Goal: Information Seeking & Learning: Compare options

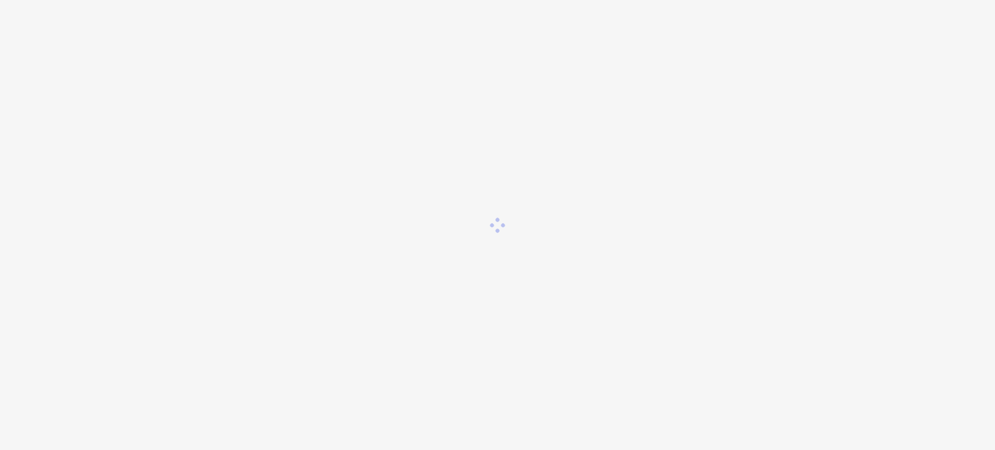
click at [609, 243] on div at bounding box center [497, 225] width 995 height 450
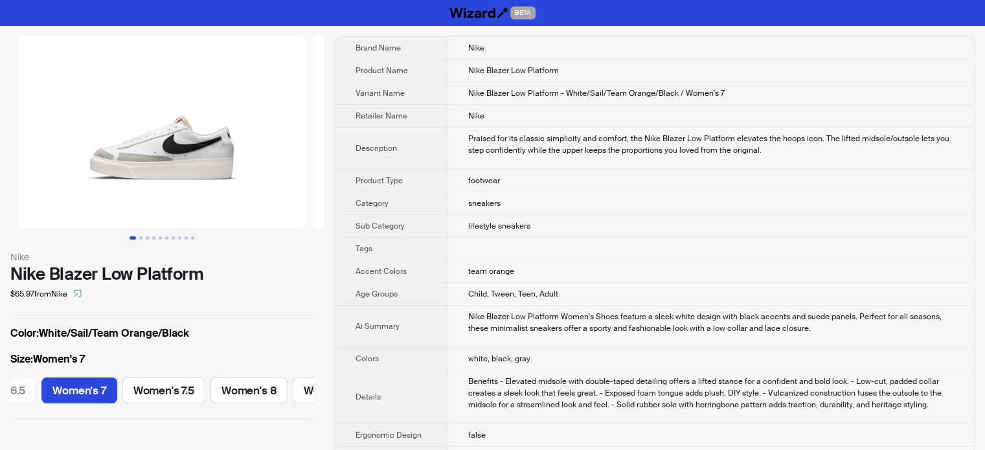
scroll to position [0, 319]
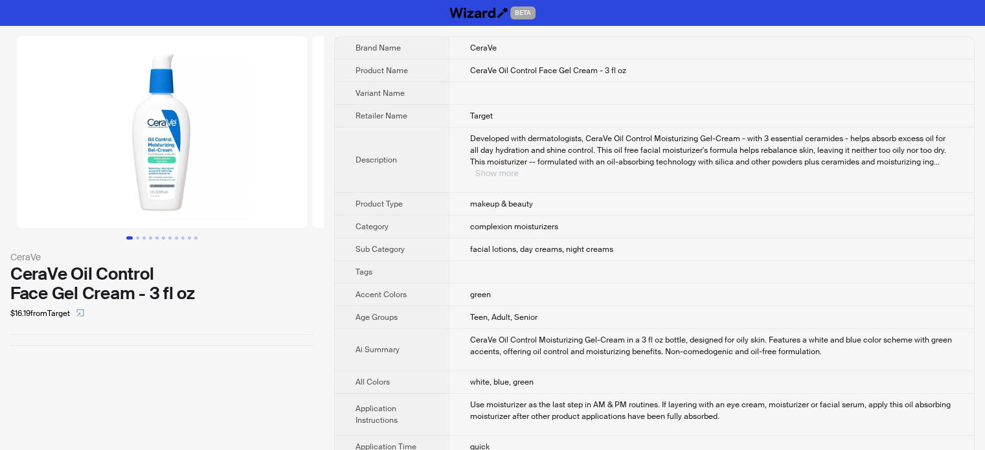
click at [519, 168] on button "Show more" at bounding box center [496, 173] width 43 height 10
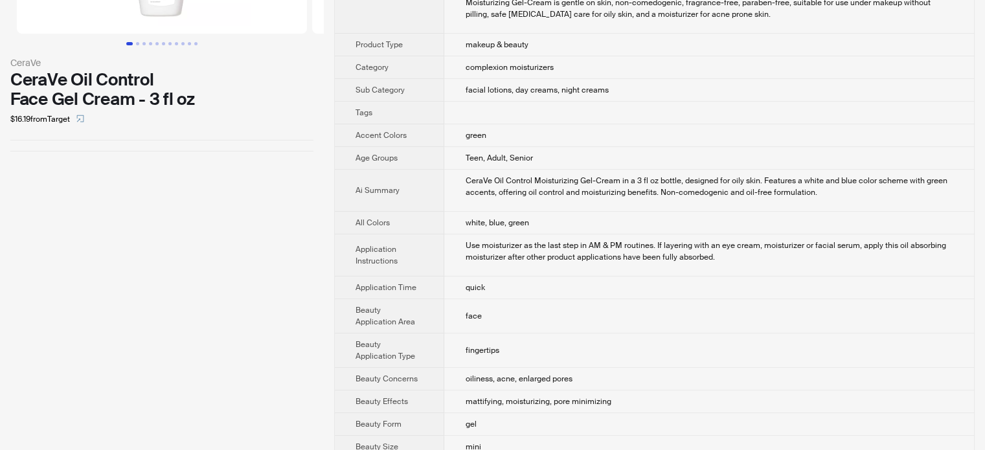
scroll to position [586, 0]
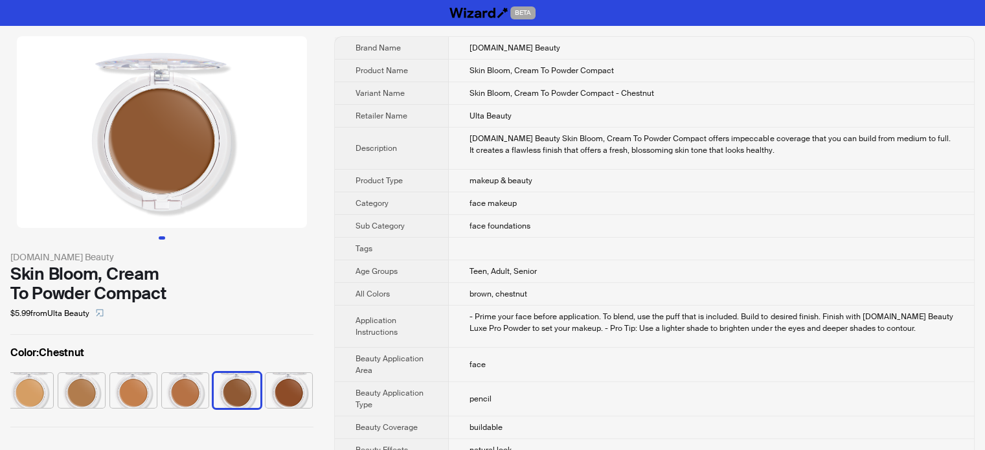
scroll to position [0, 319]
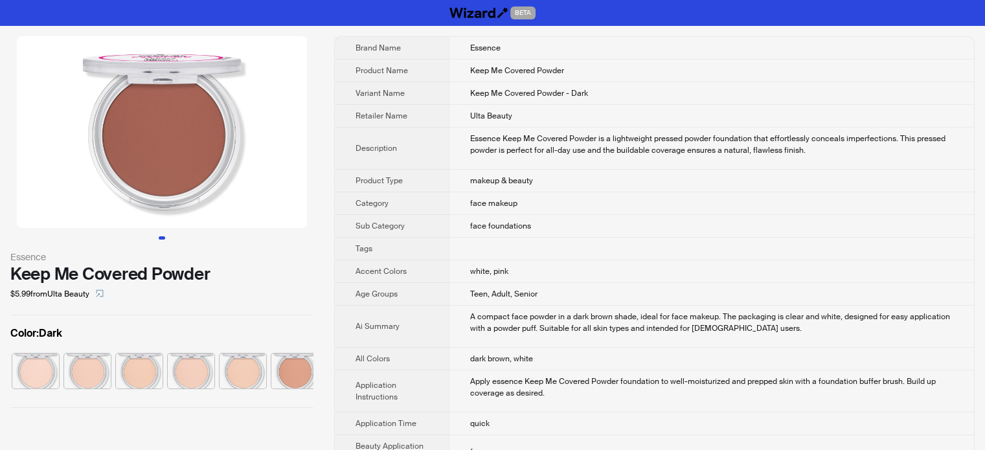
scroll to position [0, 163]
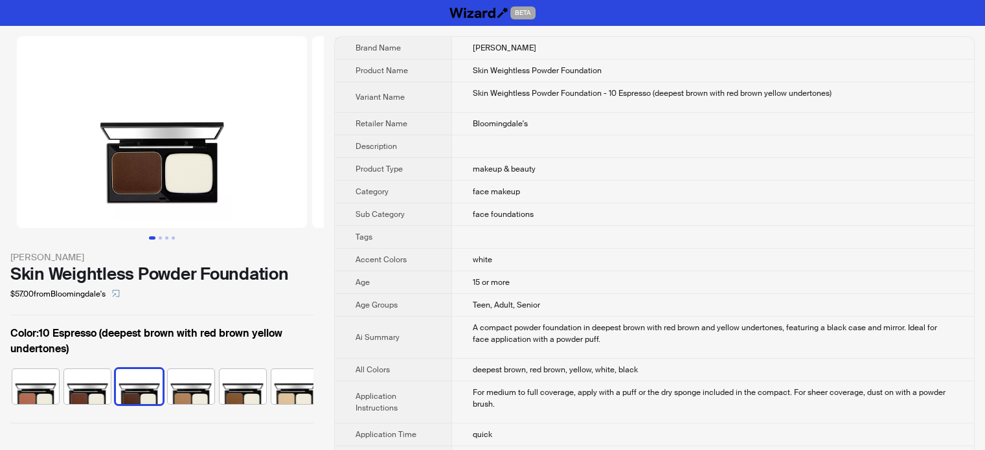
scroll to position [0, 85]
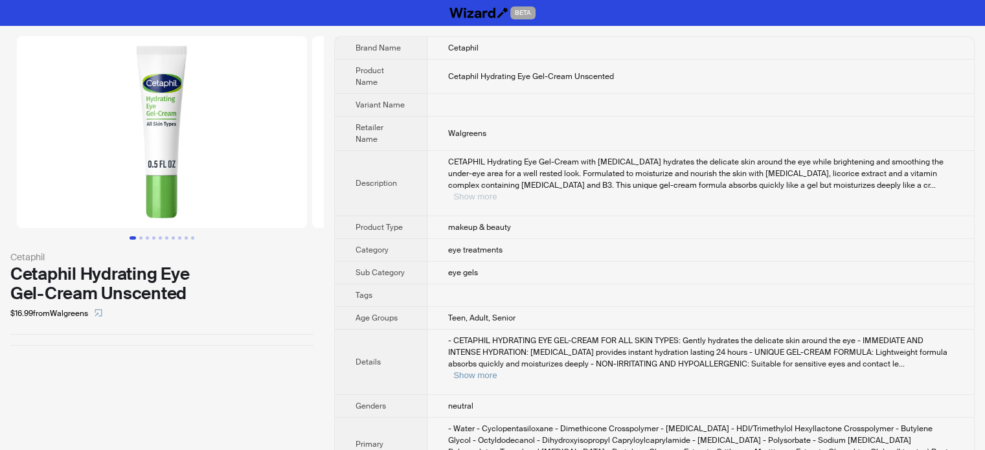
click at [497, 192] on button "Show more" at bounding box center [474, 197] width 43 height 10
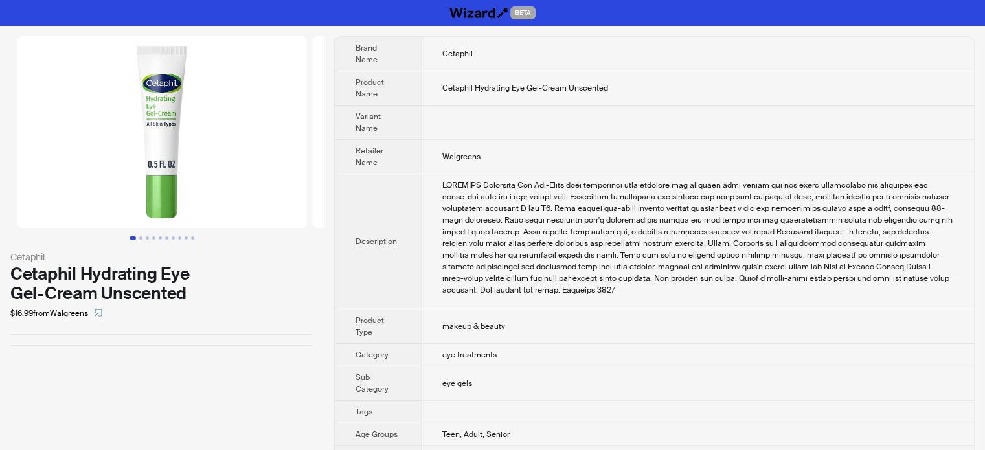
click at [457, 243] on div "CETAPHIL Hydrating Eye Gel-Cream with hyaluronic acid hydrates the delicate ski…" at bounding box center [697, 237] width 511 height 117
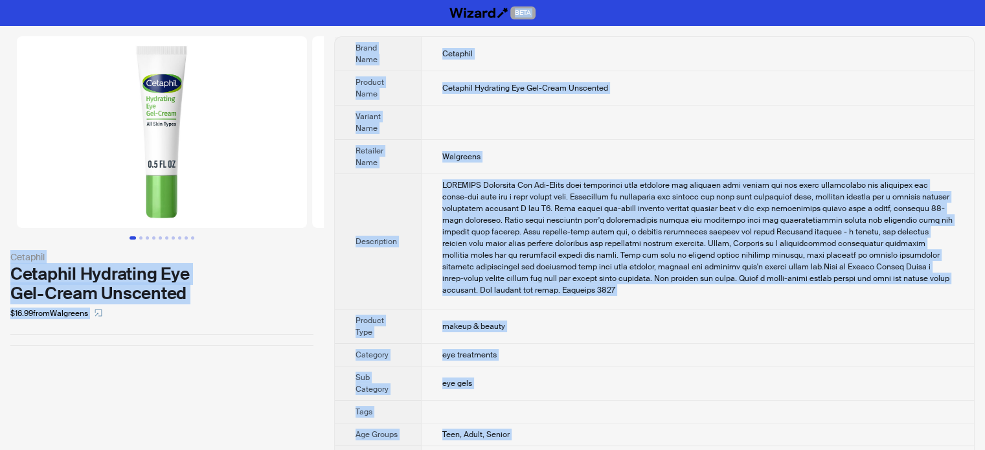
type textarea "**********"
click at [521, 189] on div "CETAPHIL Hydrating Eye Gel-Cream with hyaluronic acid hydrates the delicate ski…" at bounding box center [697, 237] width 511 height 117
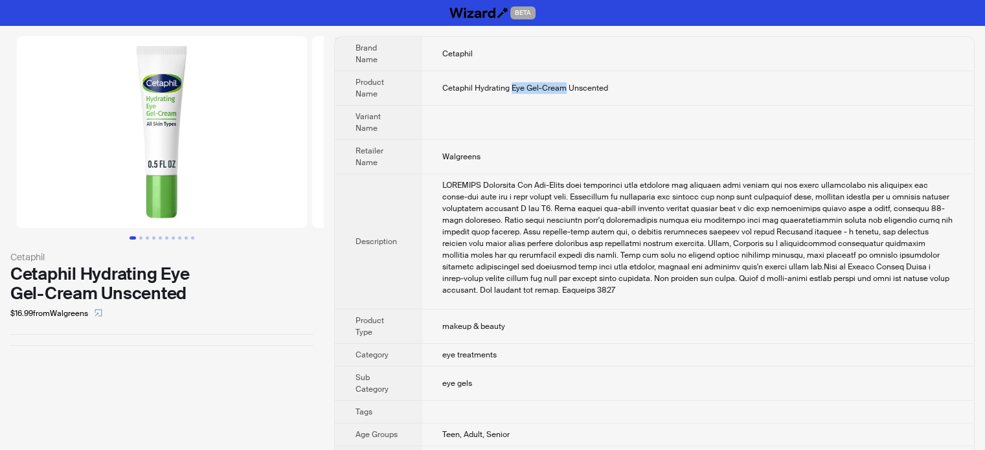
drag, startPoint x: 510, startPoint y: 87, endPoint x: 564, endPoint y: 85, distance: 54.4
click at [564, 85] on span "Cetaphil Hydrating Eye Gel-Cream Unscented" at bounding box center [525, 88] width 166 height 10
copy span "Eye Gel-Cream"
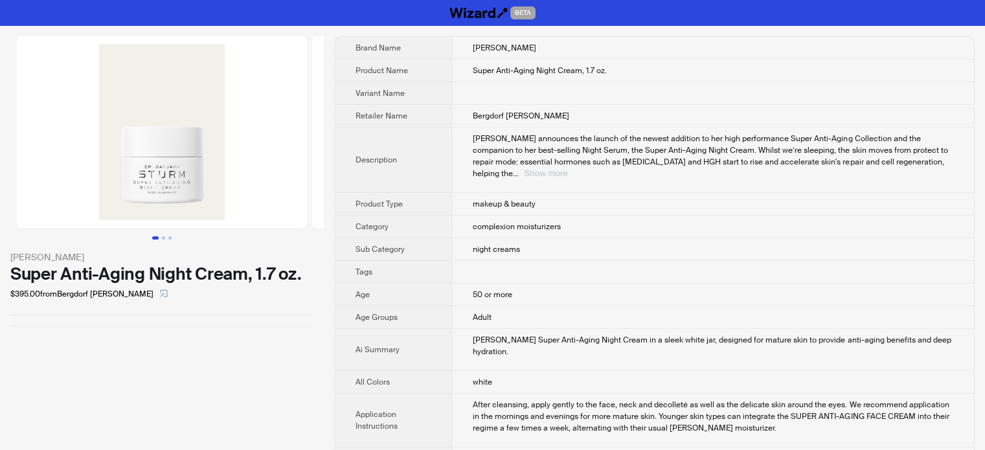
click at [567, 168] on button "Show more" at bounding box center [545, 173] width 43 height 10
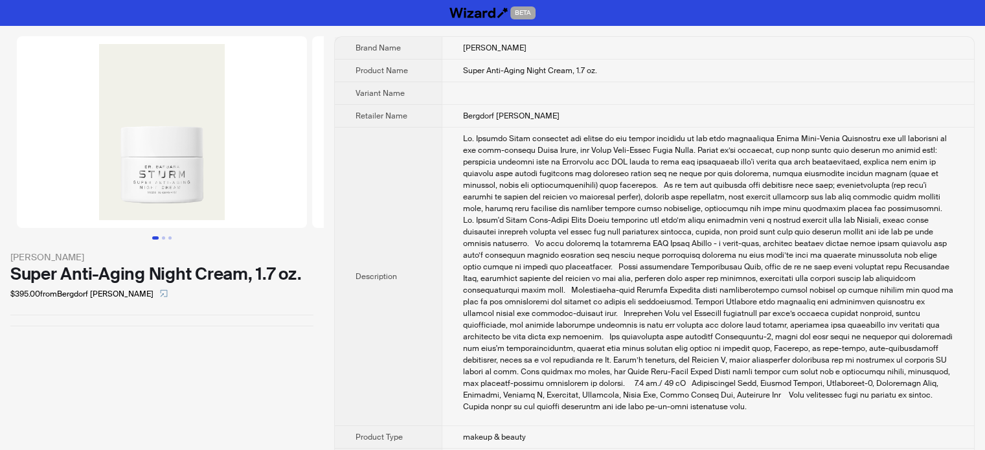
click at [411, 250] on th "Description" at bounding box center [388, 277] width 107 height 299
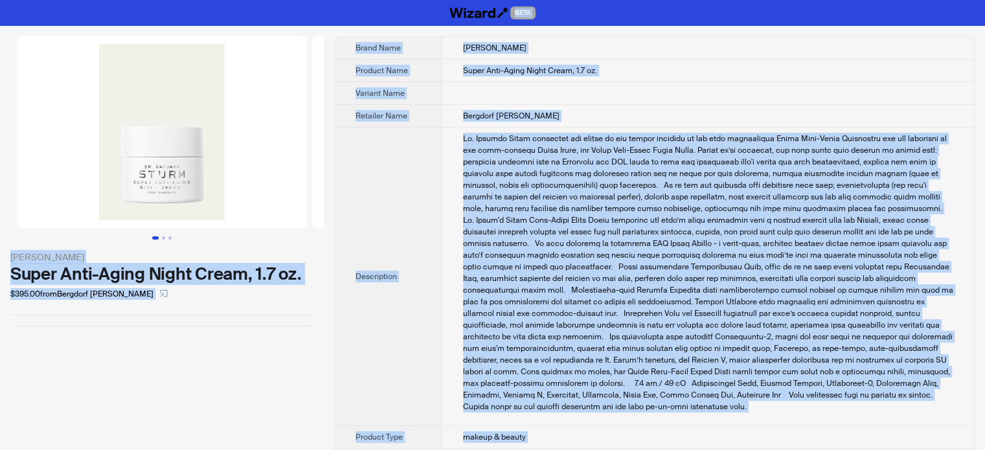
type textarea "**********"
click at [113, 329] on div "DR. BARBARA STURM Super Anti-Aging Night Cream, 1.7 oz. $395.00 from Bergdorf G…" at bounding box center [162, 181] width 324 height 311
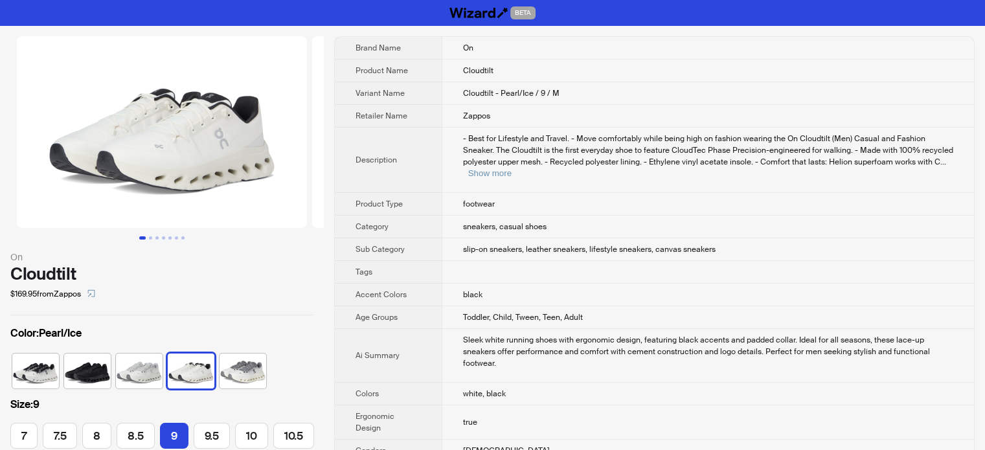
scroll to position [0, 129]
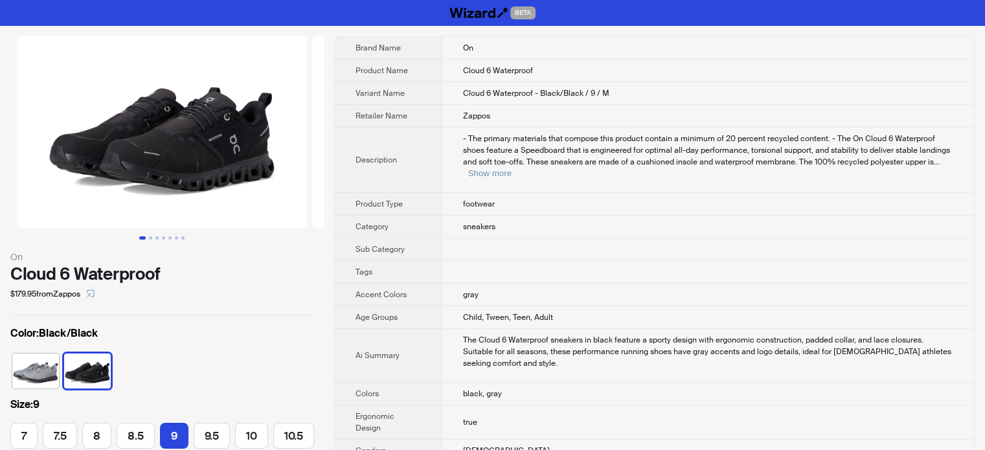
scroll to position [0, 129]
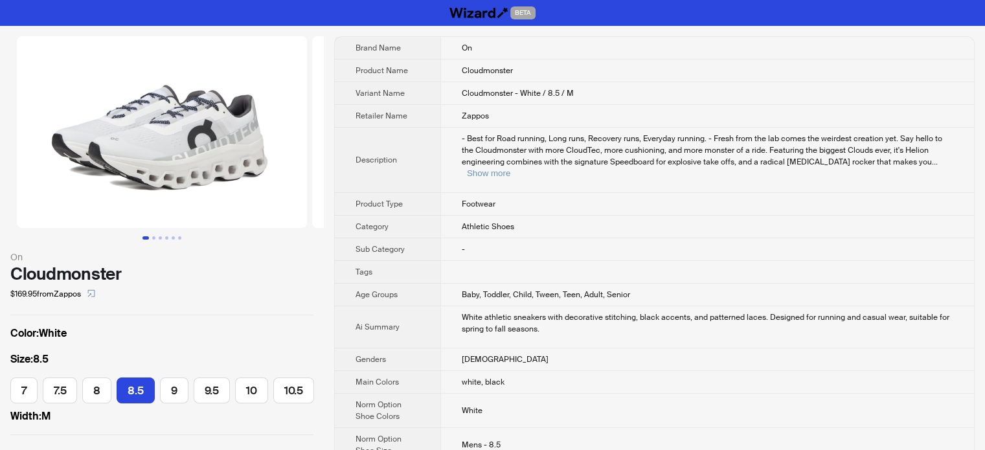
scroll to position [0, 87]
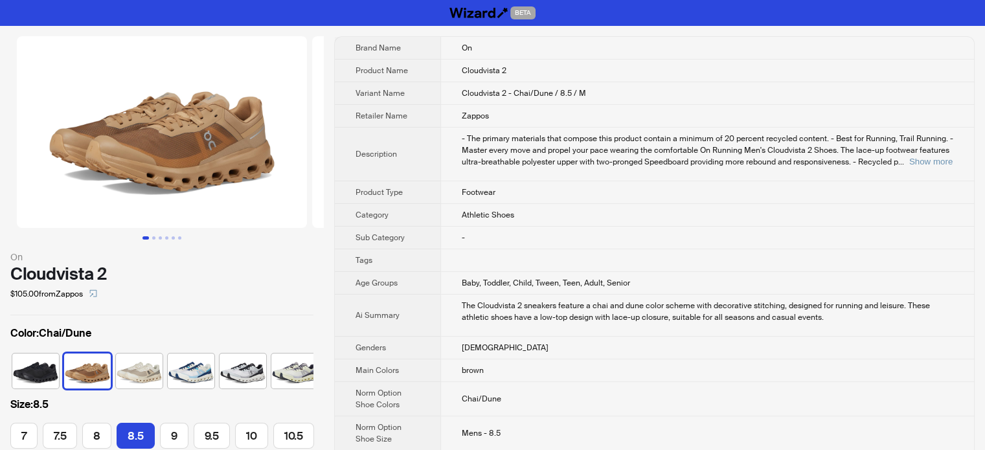
scroll to position [0, 87]
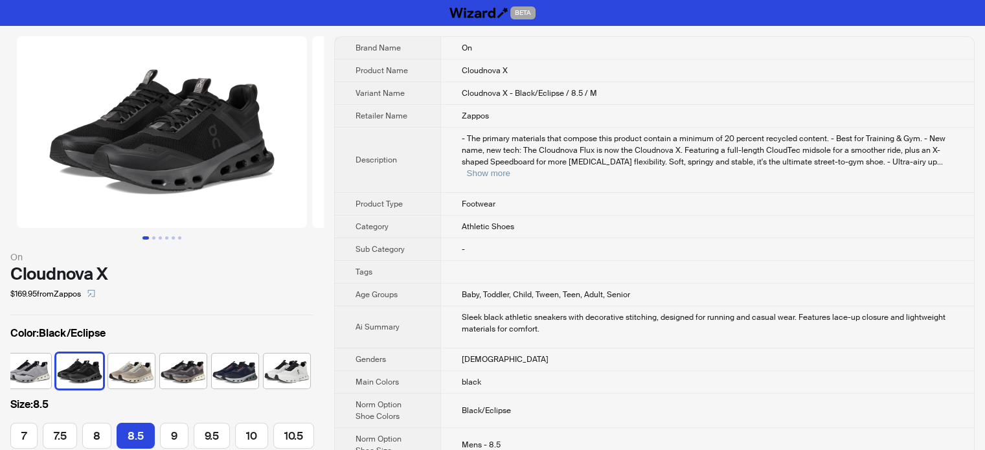
scroll to position [0, 87]
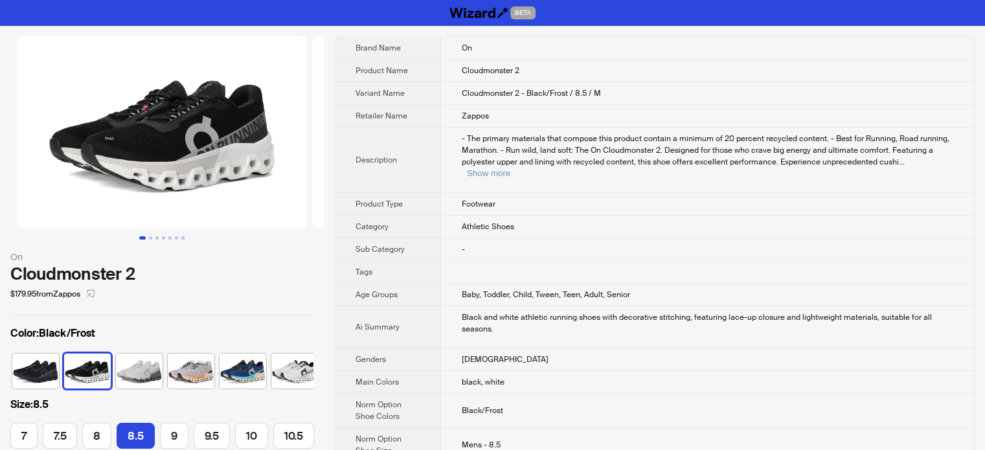
scroll to position [0, 87]
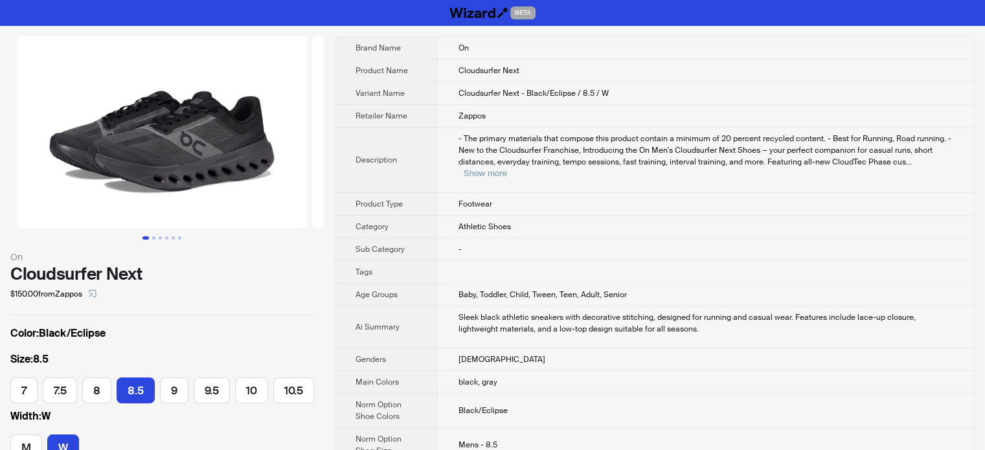
scroll to position [0, 87]
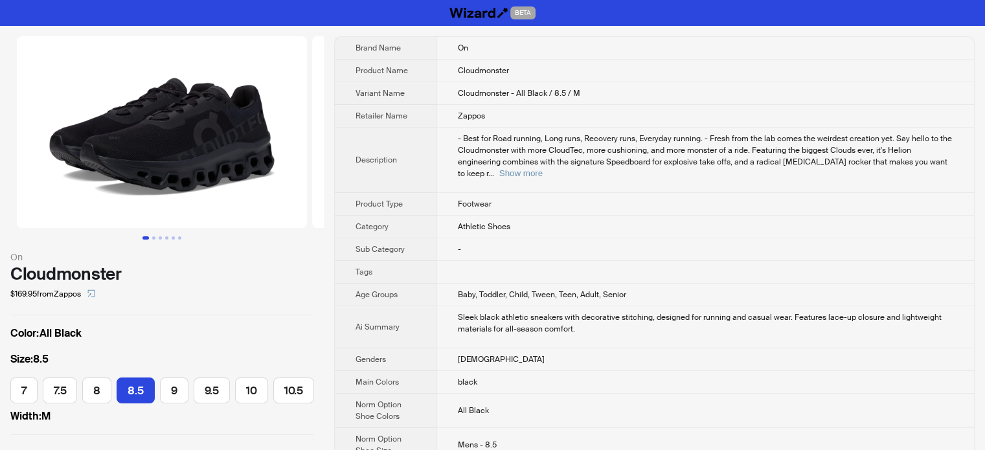
scroll to position [0, 87]
